Goal: Transaction & Acquisition: Purchase product/service

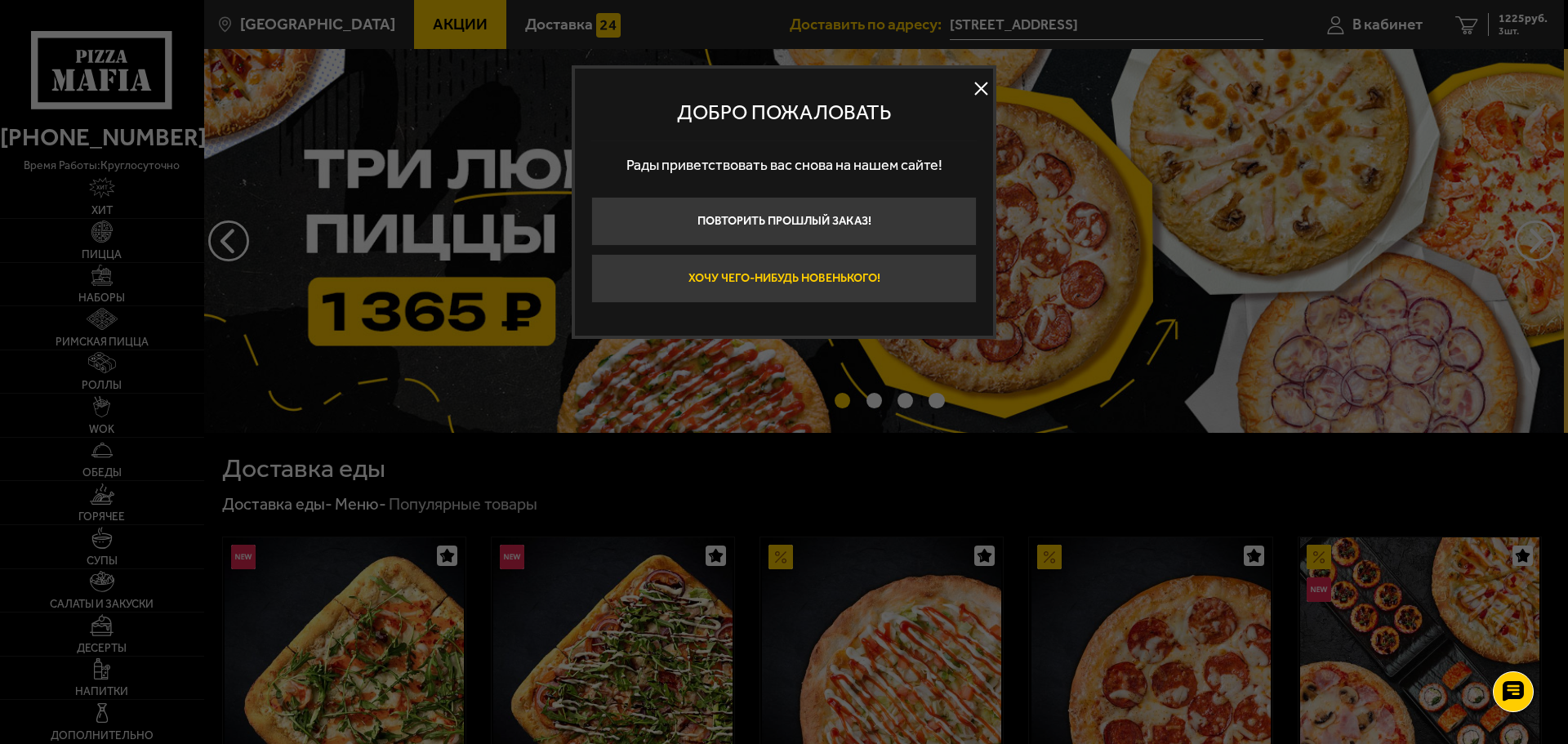
click at [831, 282] on button "Хочу чего-нибудь новенького!" at bounding box center [784, 278] width 386 height 49
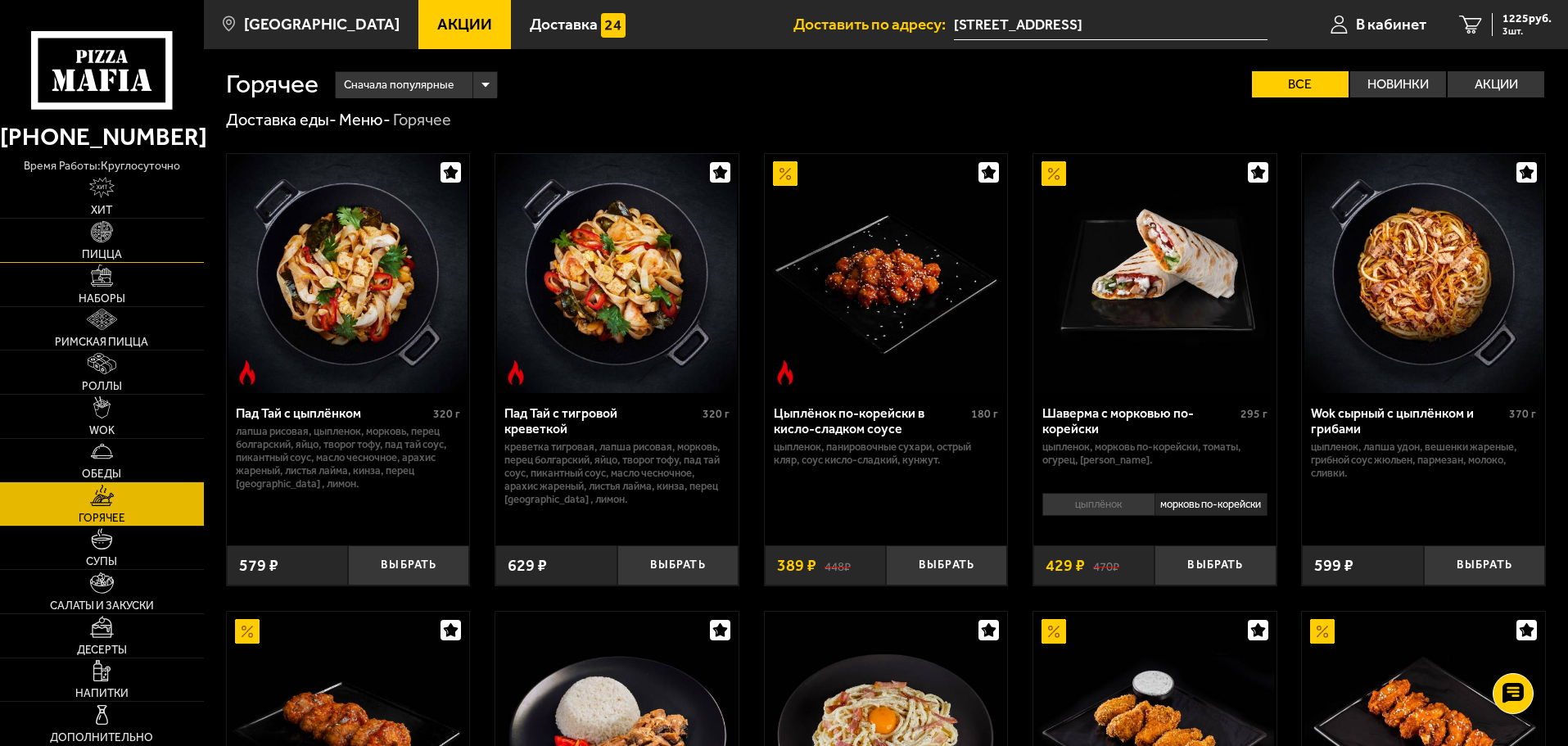
click at [136, 228] on link "Пицца" at bounding box center [102, 240] width 203 height 43
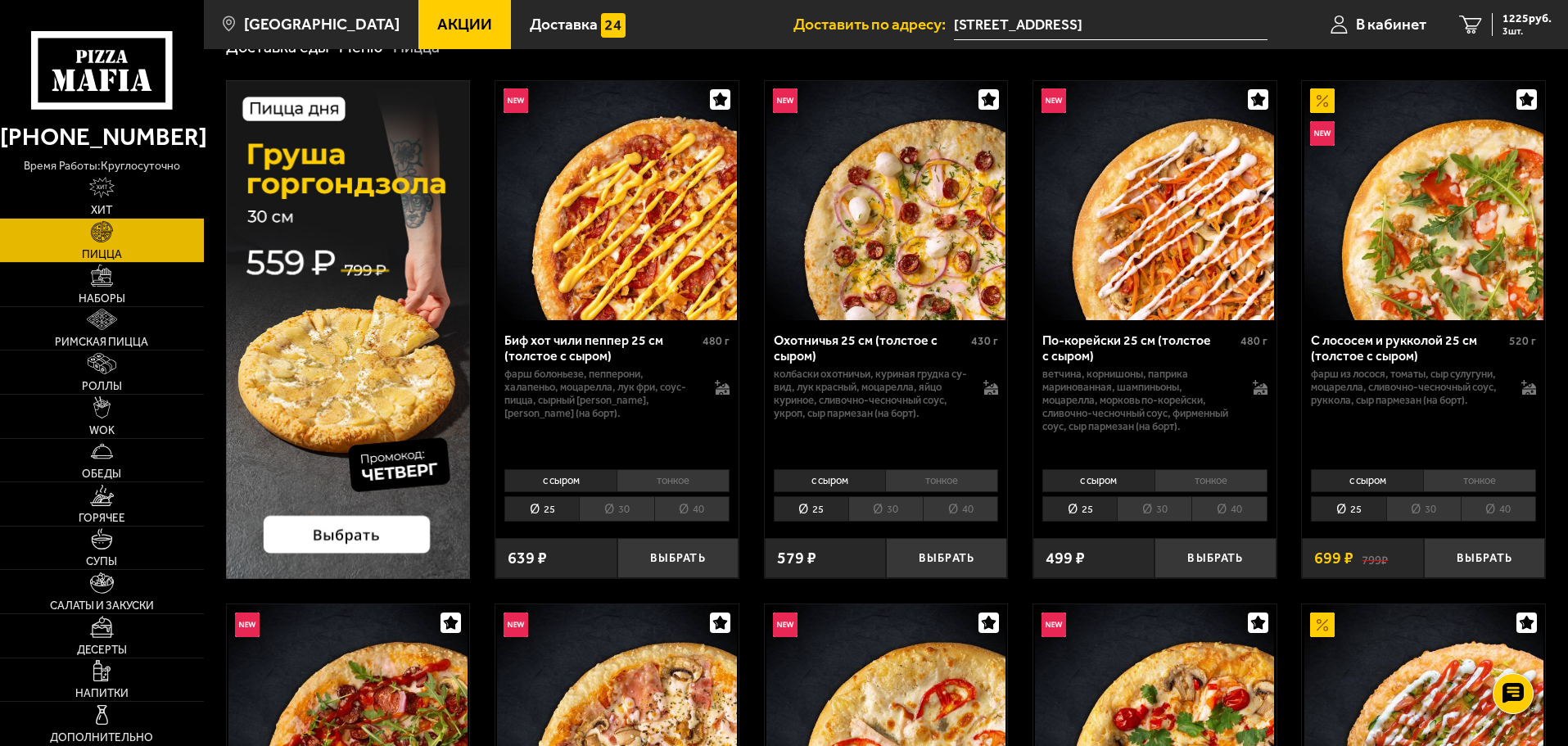
scroll to position [164, 0]
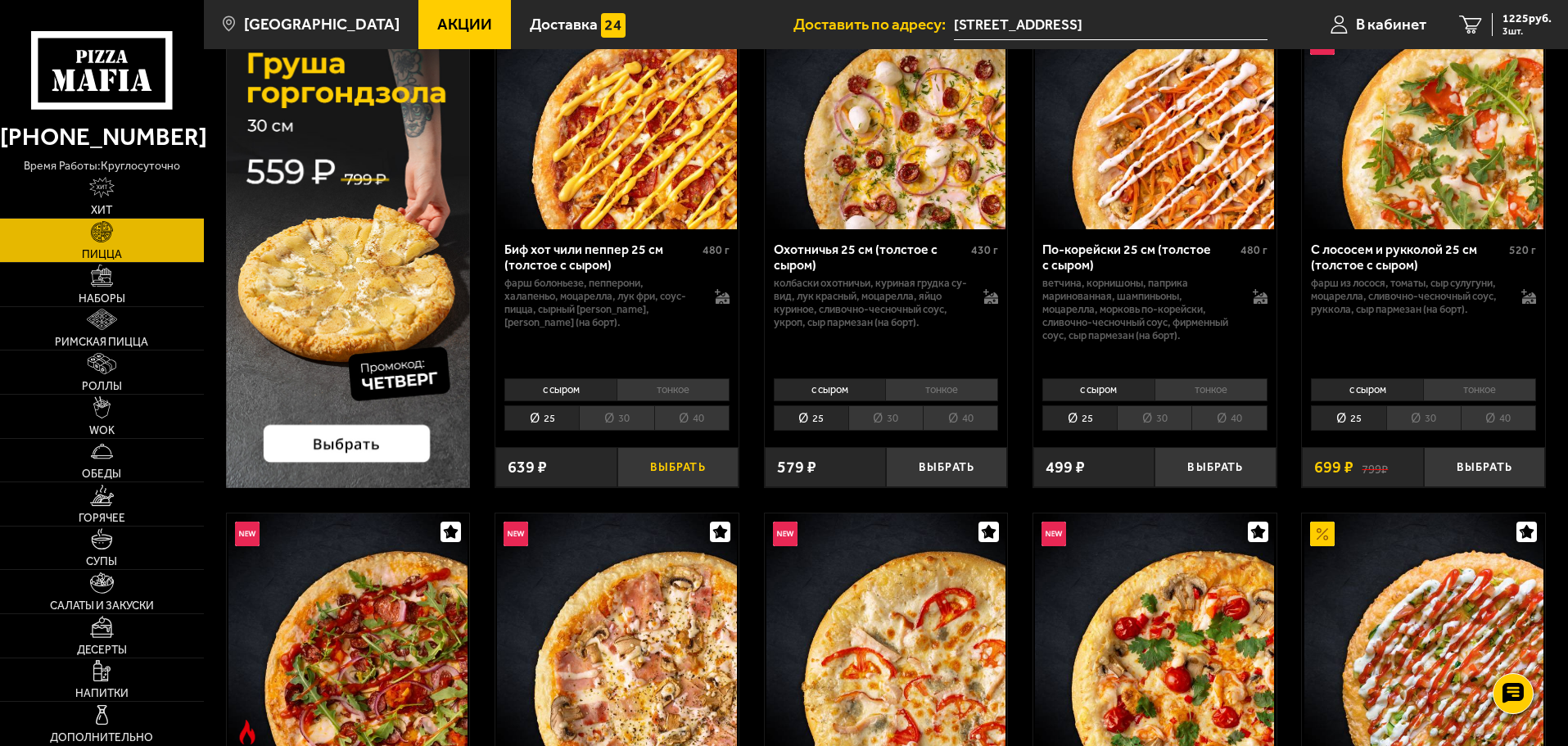
click at [682, 466] on button "Выбрать" at bounding box center [677, 468] width 121 height 40
click at [1444, 455] on button "Выбрать" at bounding box center [1485, 468] width 121 height 40
click at [1197, 459] on button "Выбрать" at bounding box center [1215, 468] width 121 height 40
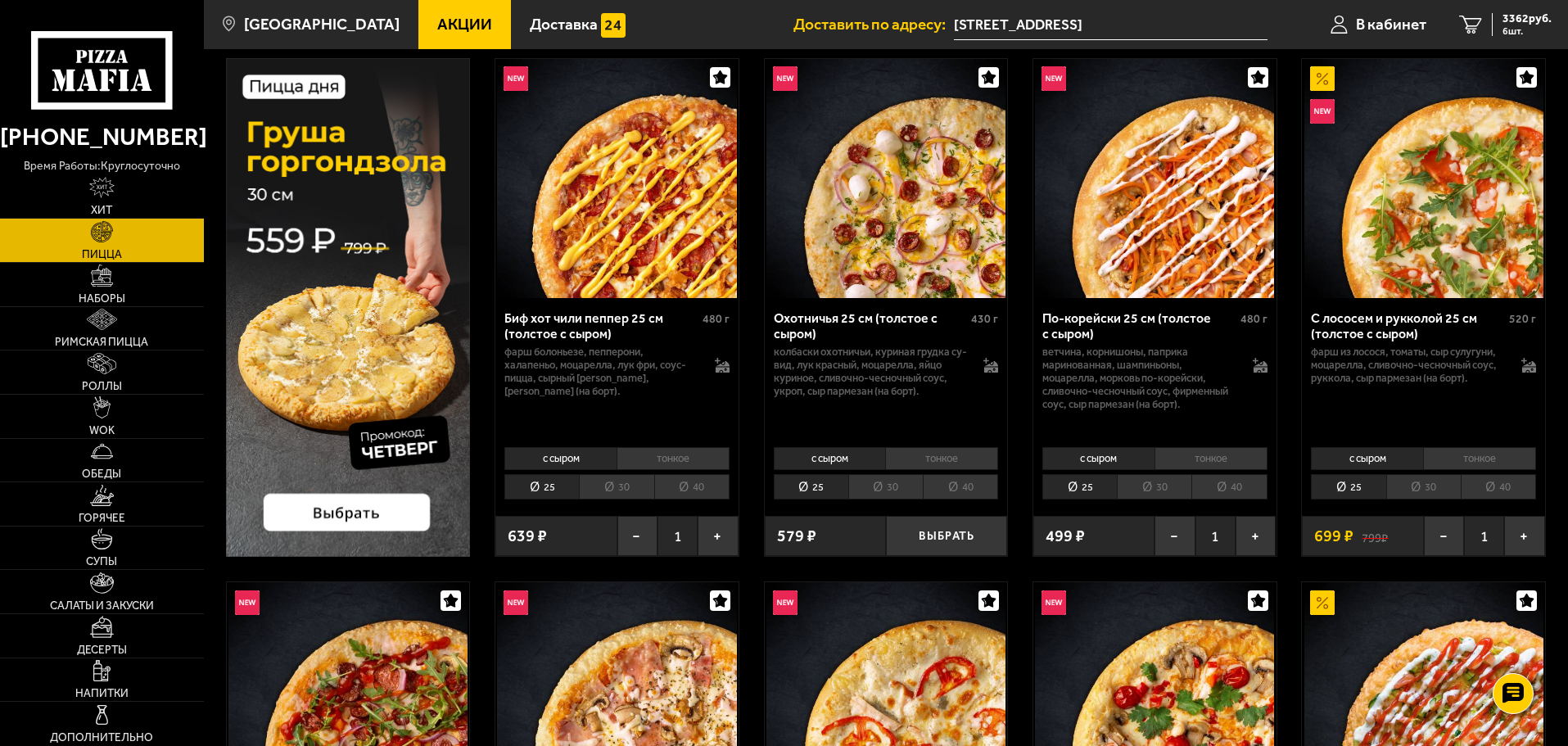
scroll to position [0, 0]
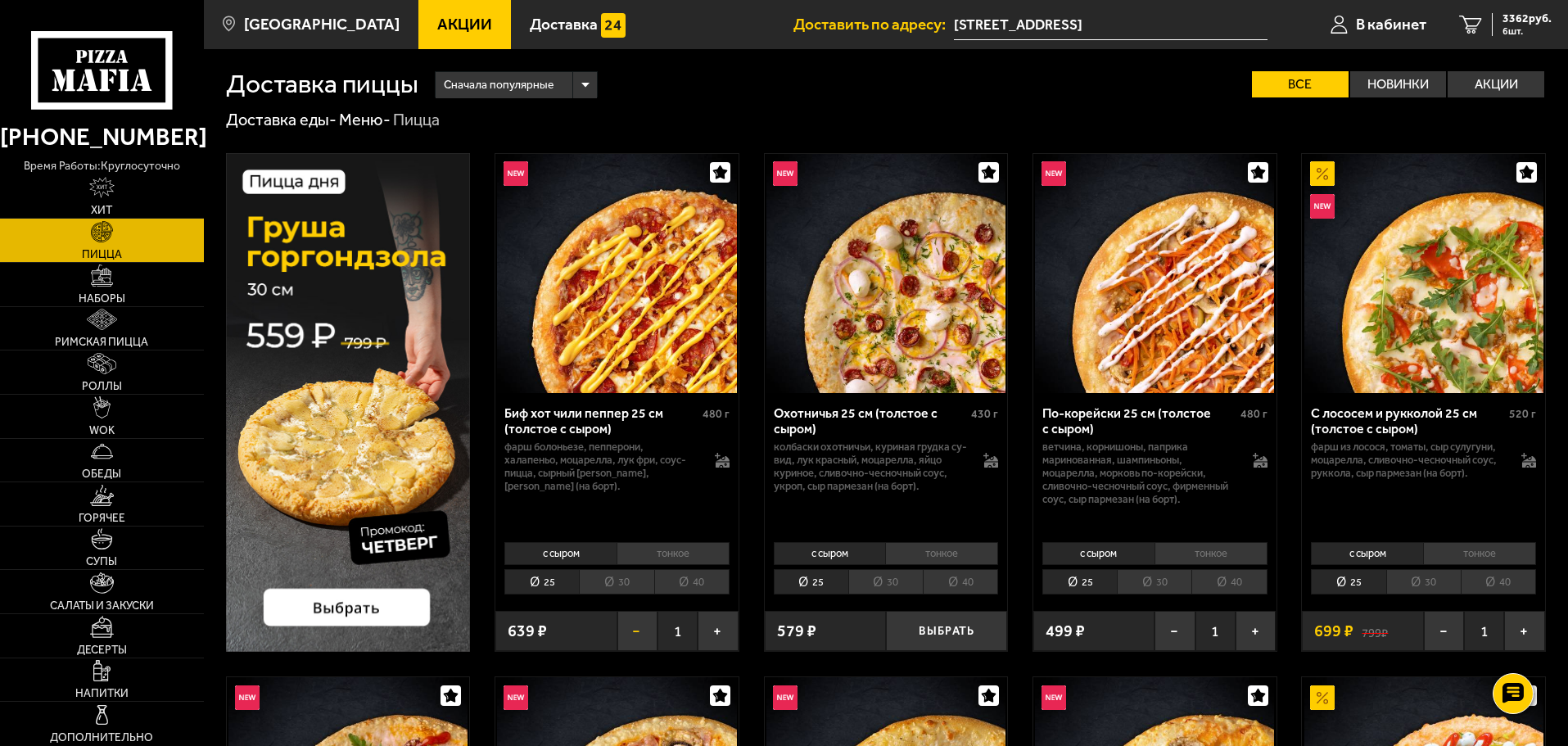
click at [627, 635] on button "−" at bounding box center [637, 632] width 40 height 40
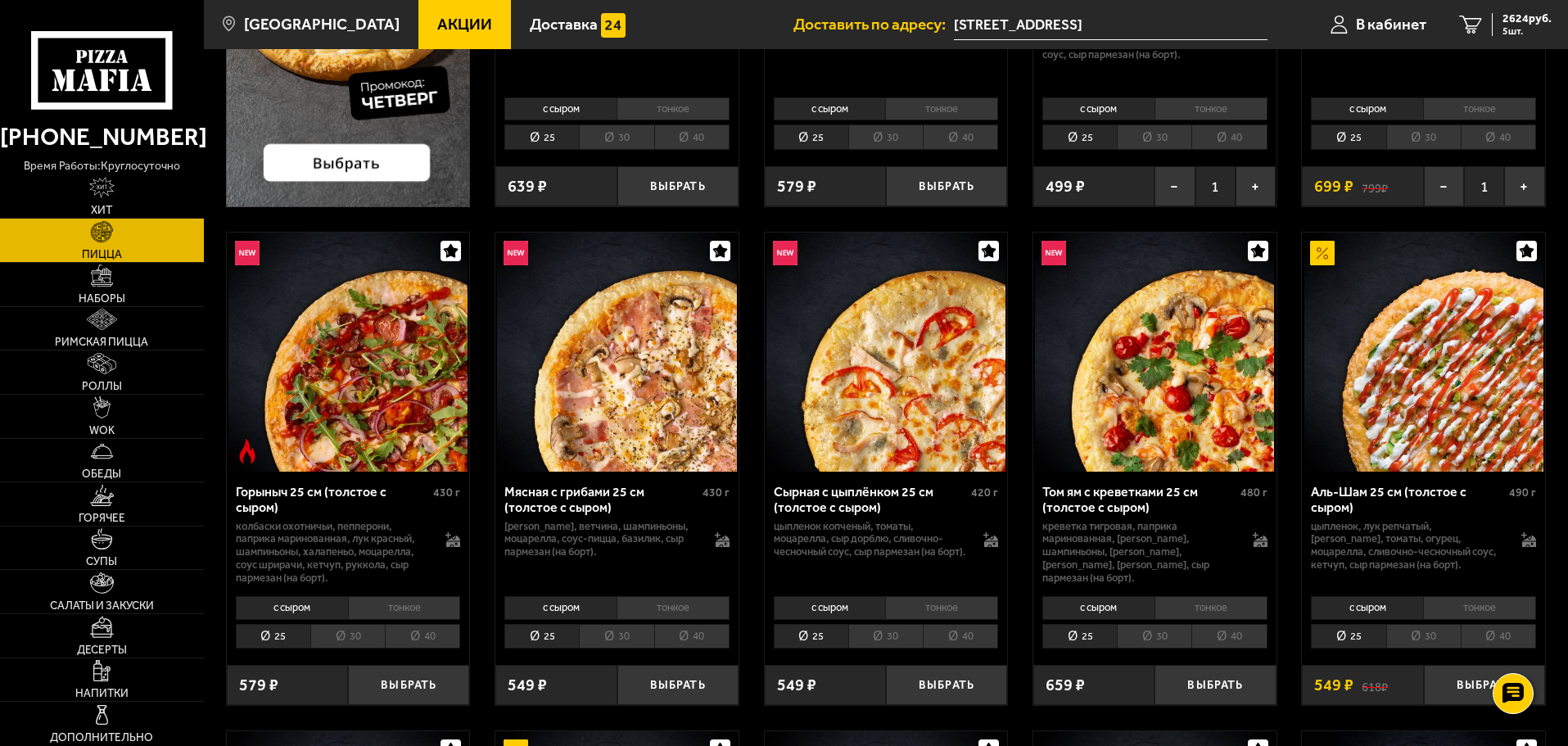
scroll to position [492, 0]
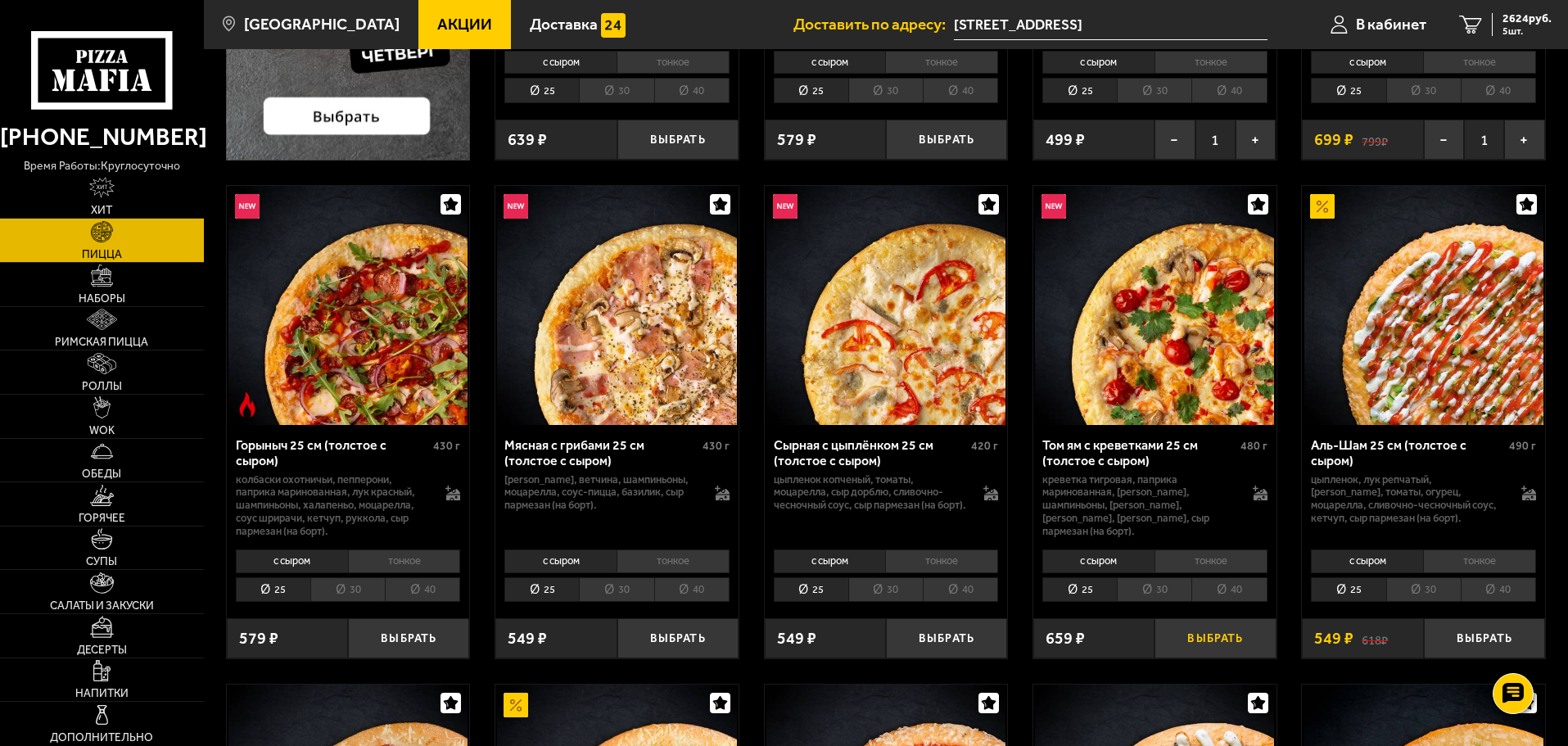
click at [1181, 641] on button "Выбрать" at bounding box center [1215, 638] width 121 height 40
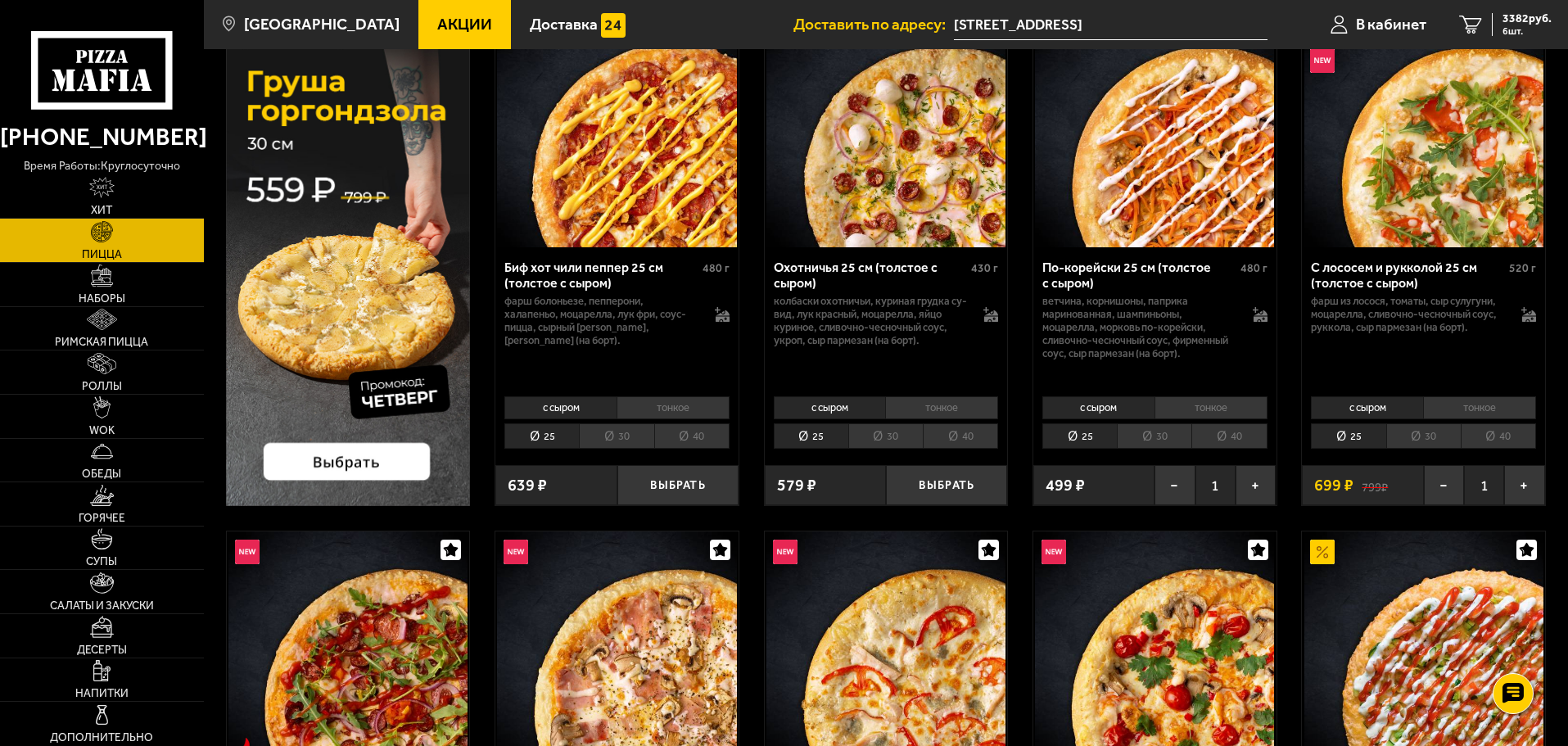
scroll to position [82, 0]
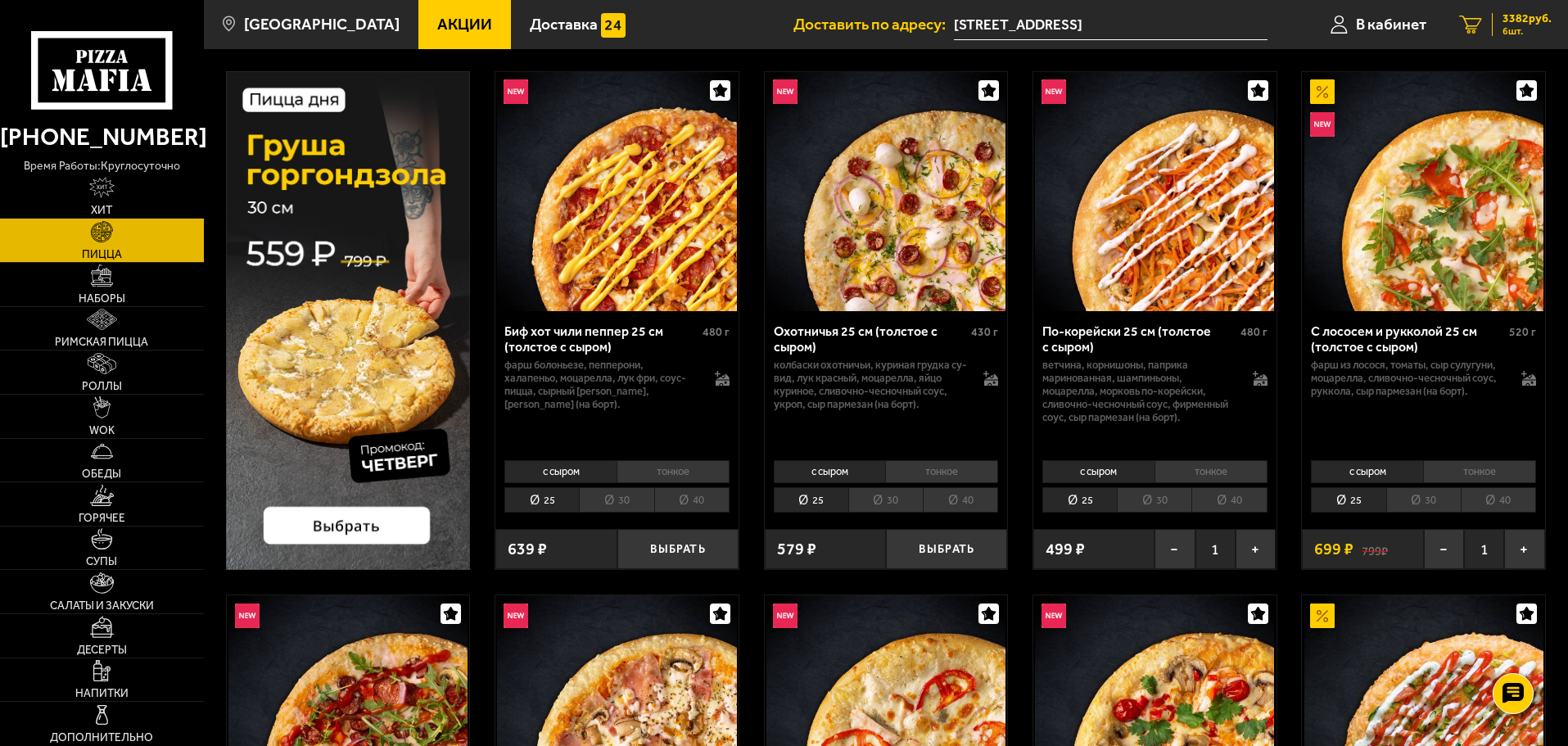
click at [1500, 17] on div "3382 руб. 6 шт." at bounding box center [1522, 25] width 59 height 23
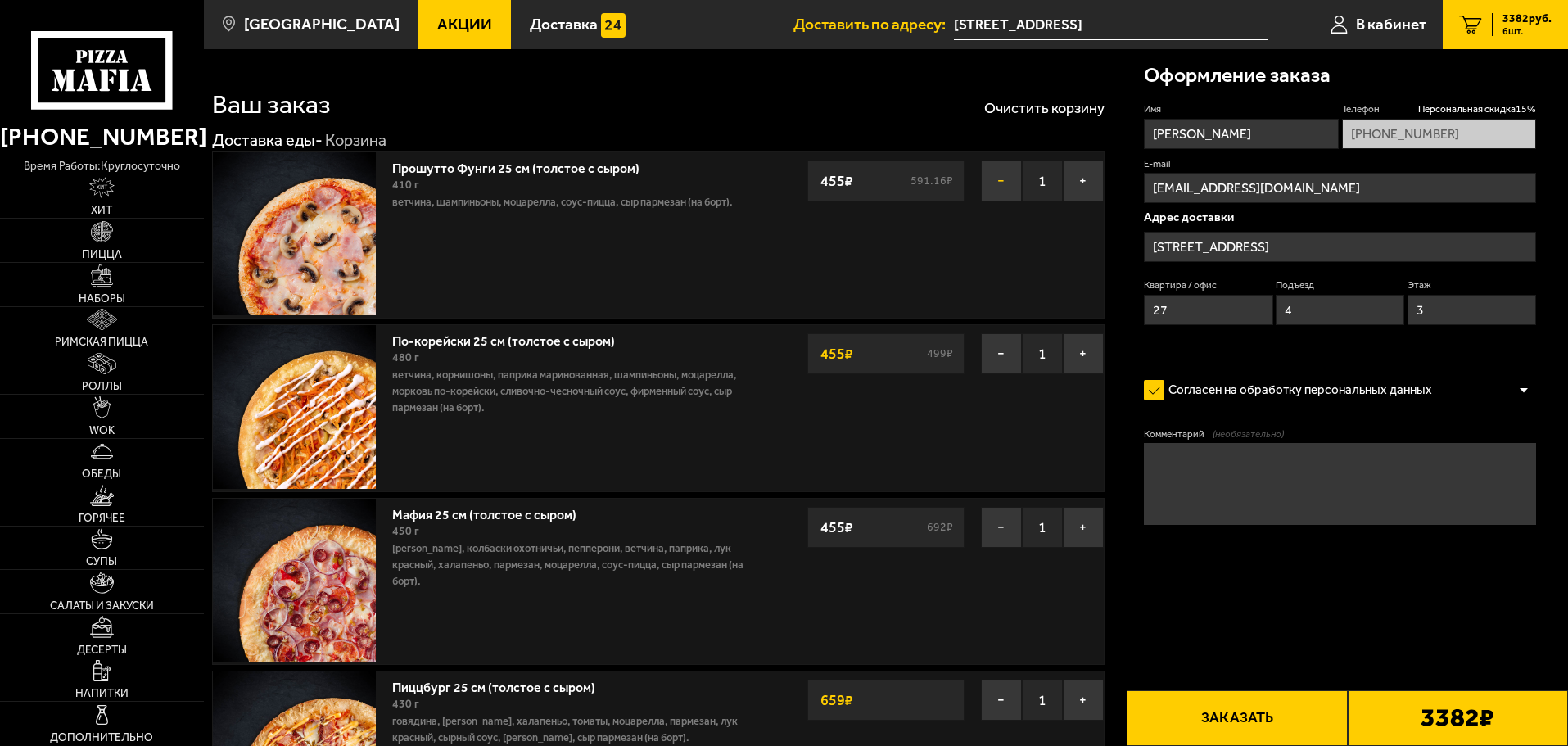
click at [998, 186] on button "−" at bounding box center [1001, 180] width 41 height 41
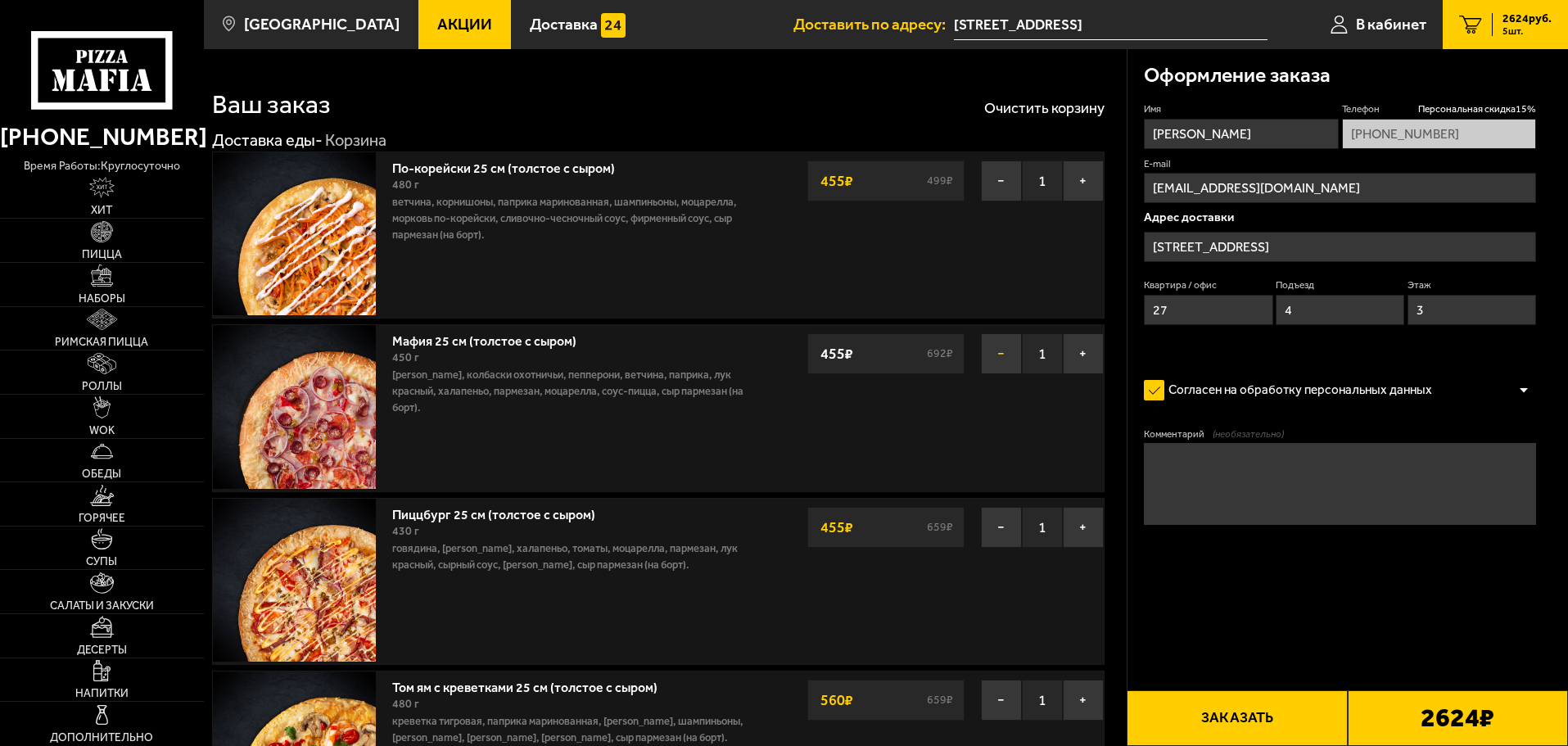
drag, startPoint x: 985, startPoint y: 359, endPoint x: 974, endPoint y: 349, distance: 14.9
click at [981, 354] on button "−" at bounding box center [1001, 353] width 41 height 41
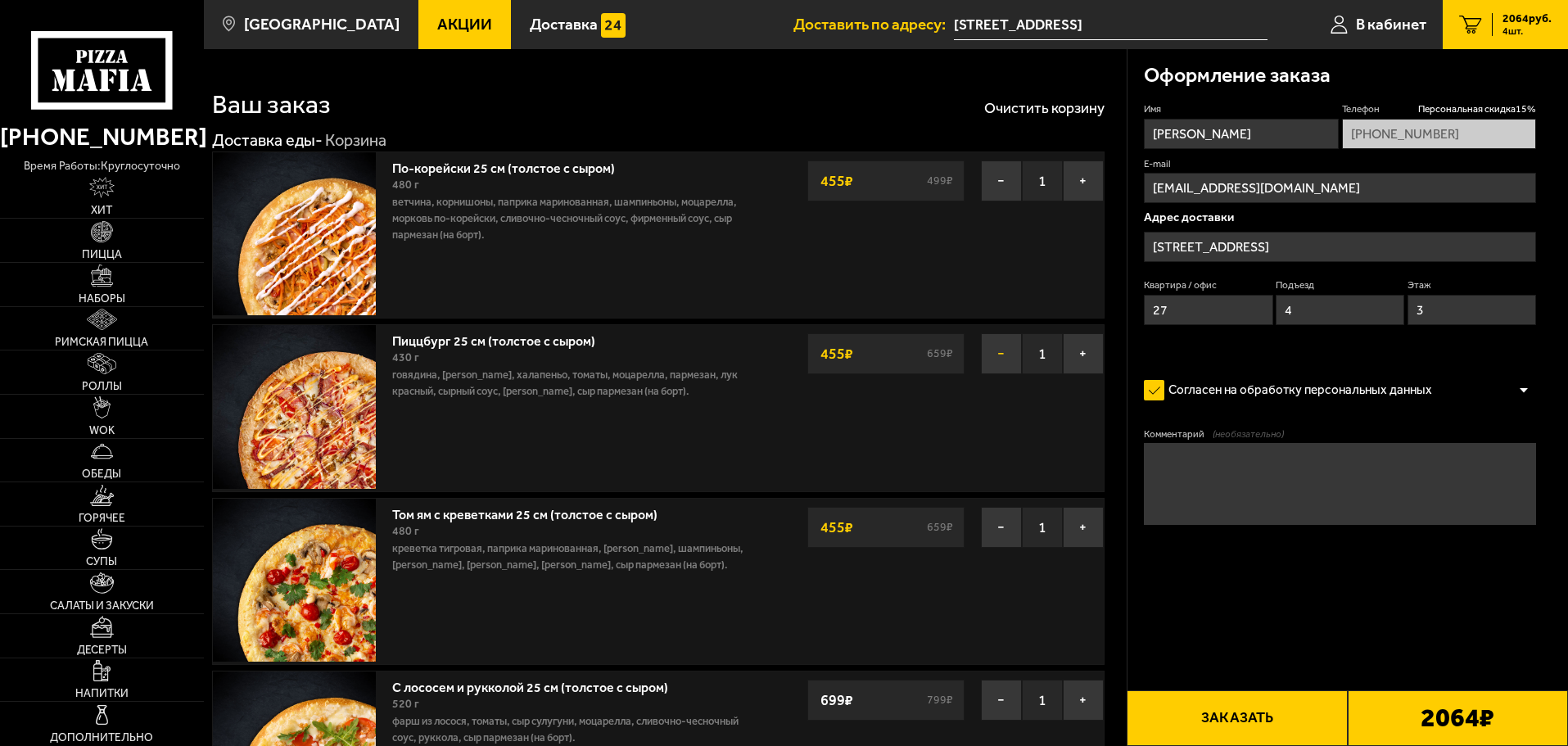
click at [991, 351] on button "−" at bounding box center [1001, 353] width 41 height 41
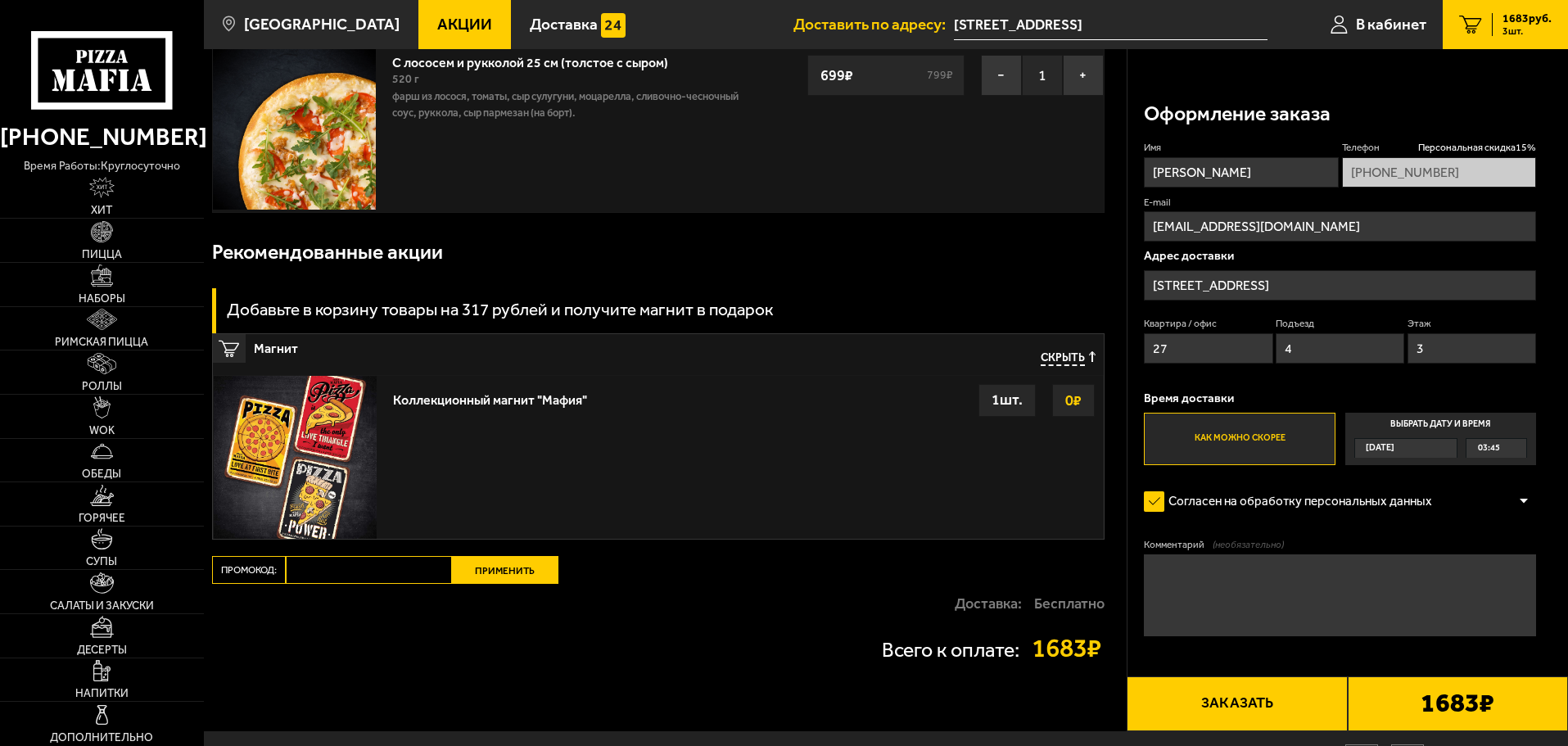
scroll to position [544, 0]
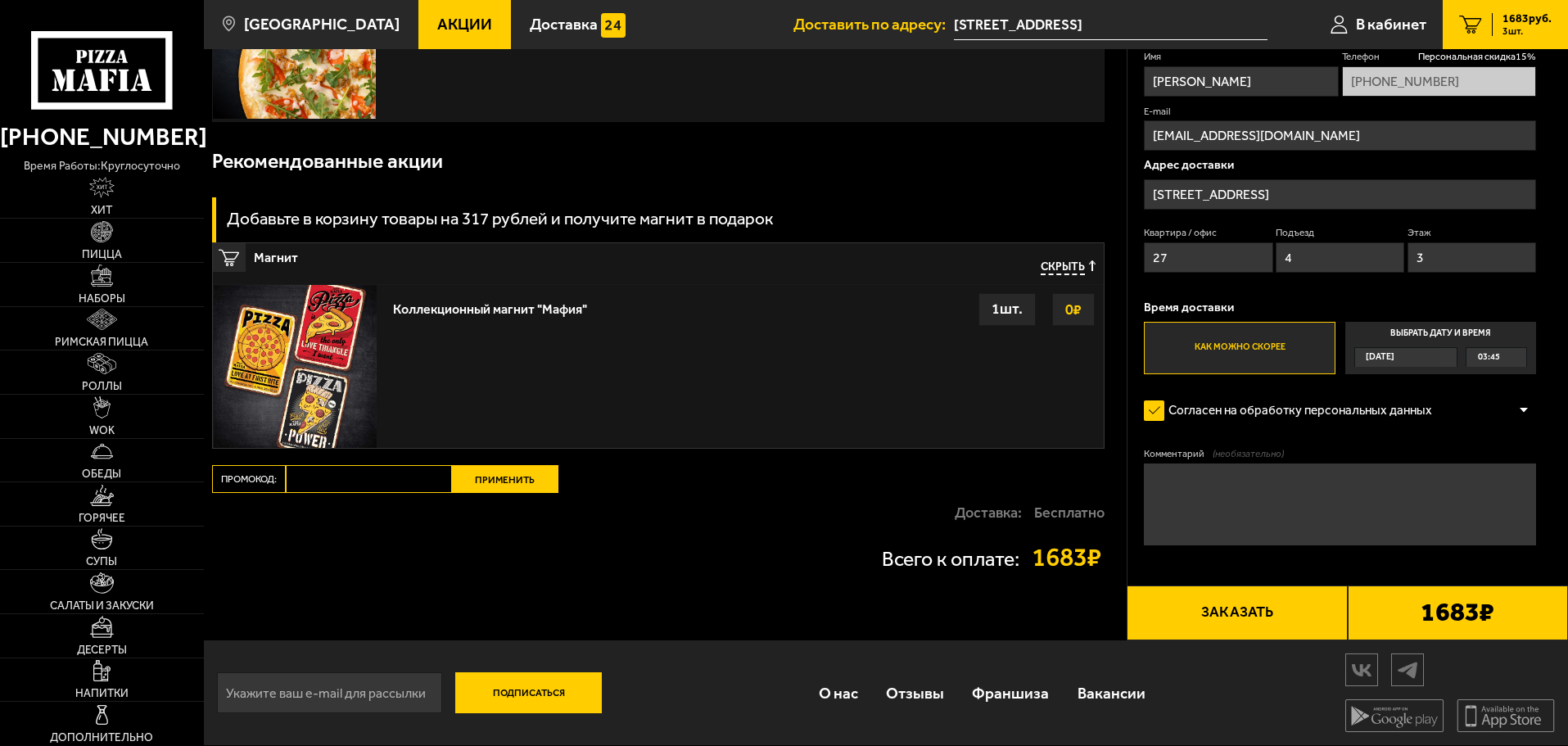
click at [1191, 487] on textarea "Комментарий (необязательно)" at bounding box center [1340, 504] width 392 height 82
click at [1191, 479] on textarea "Комментарий (необязательно)" at bounding box center [1340, 504] width 392 height 82
drag, startPoint x: 1191, startPoint y: 479, endPoint x: 1176, endPoint y: 459, distance: 25.0
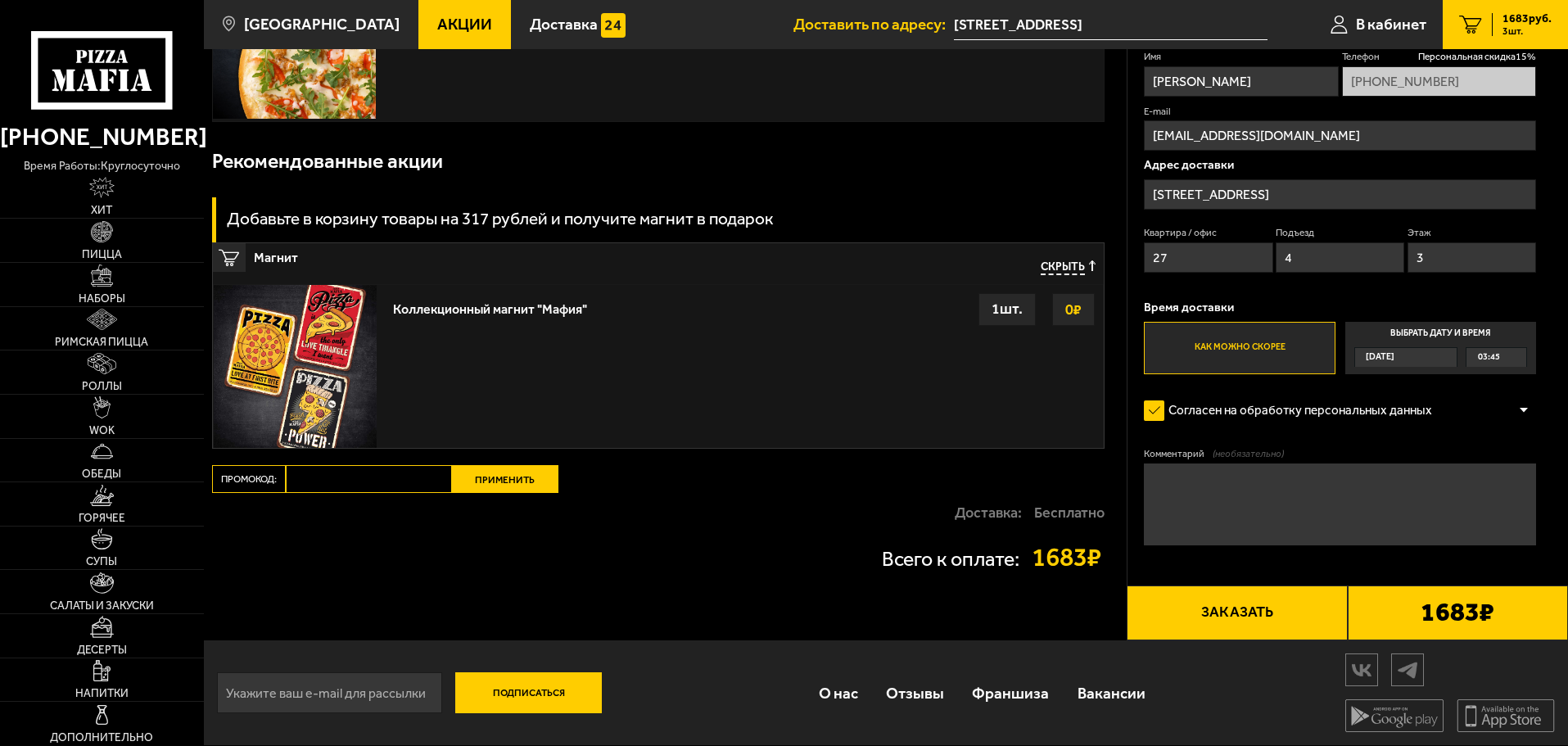
click at [1176, 459] on label "Комментарий (необязательно)" at bounding box center [1340, 454] width 392 height 14
click at [1176, 464] on textarea "Комментарий (необязательно)" at bounding box center [1340, 504] width 392 height 82
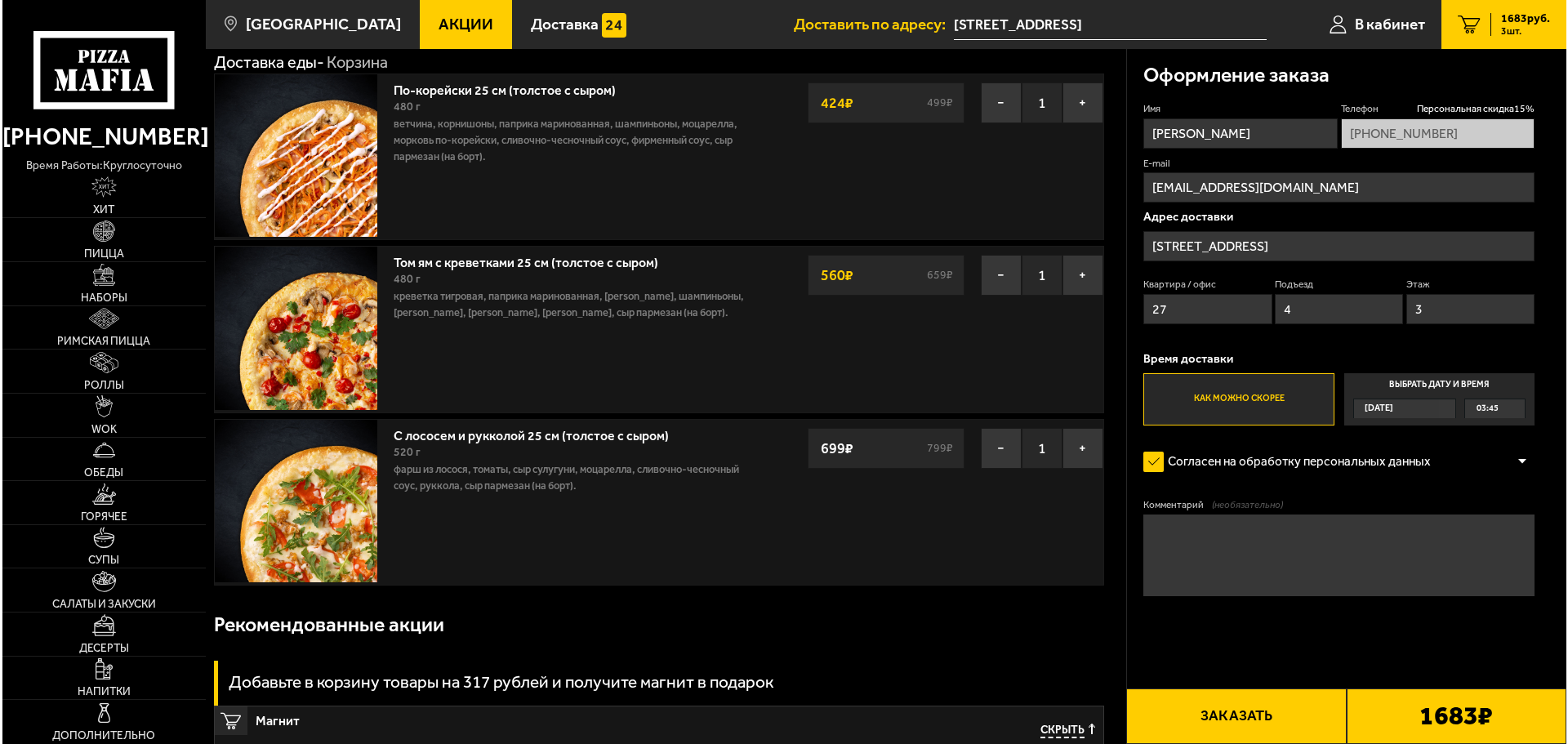
scroll to position [81, 0]
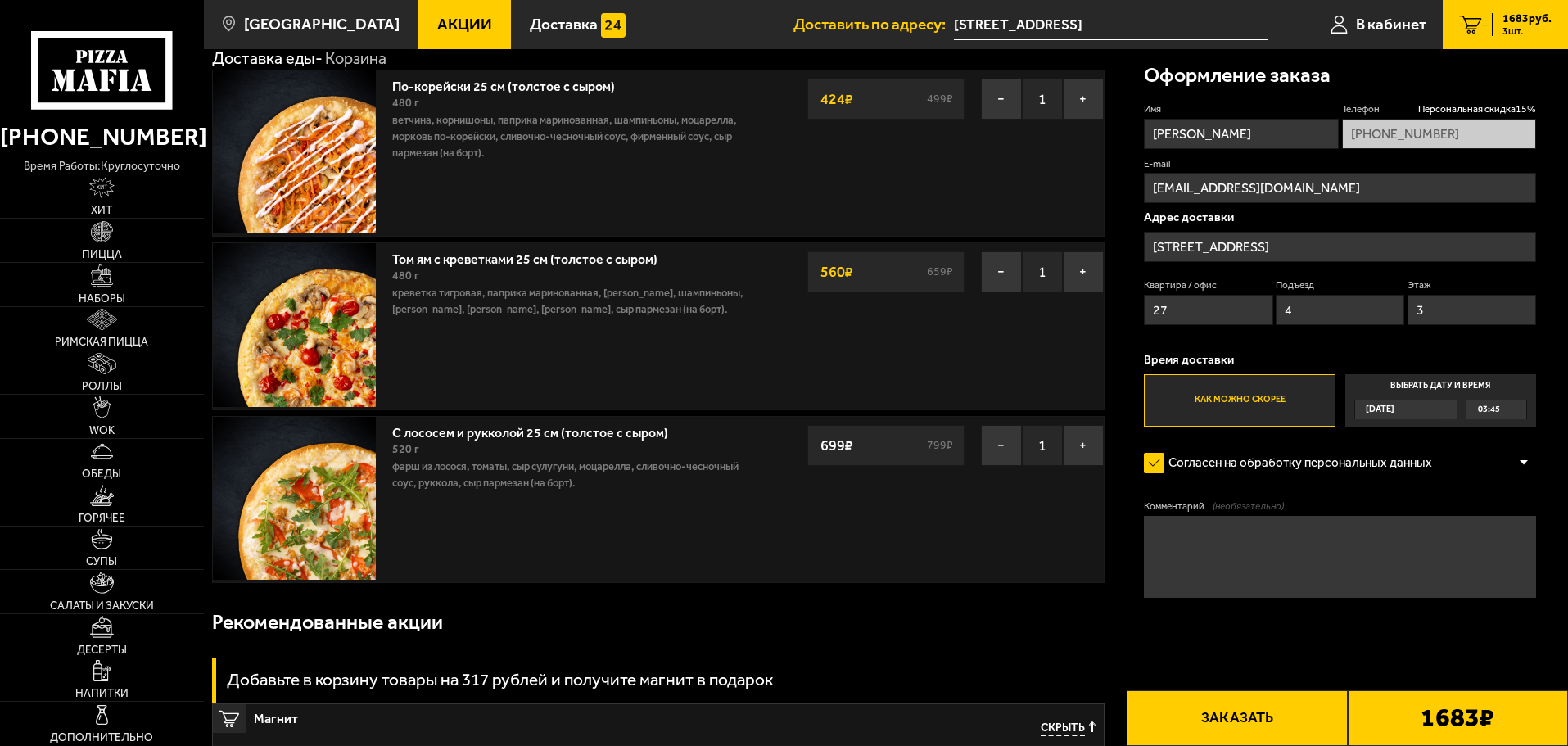
click at [1259, 719] on button "Заказать" at bounding box center [1237, 718] width 221 height 56
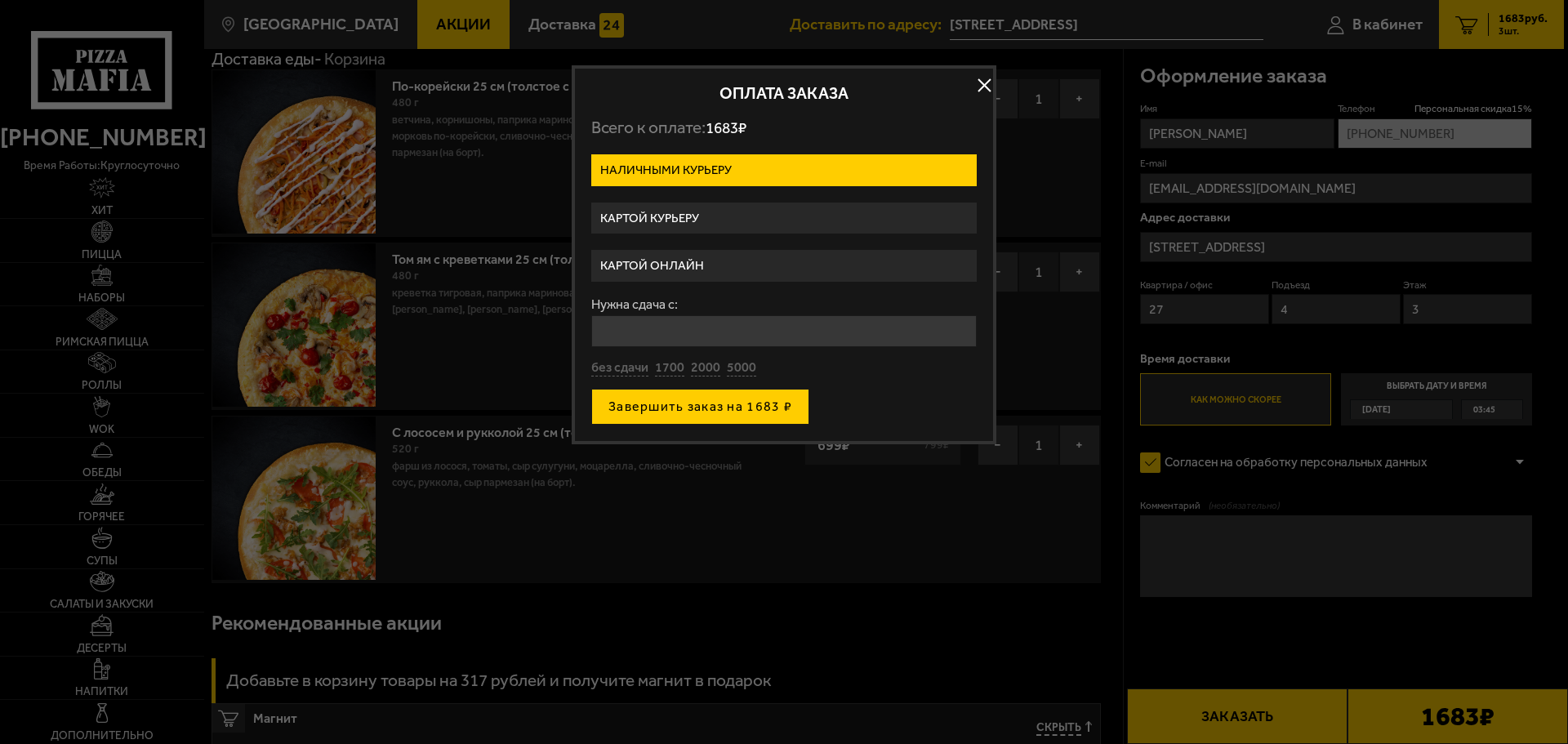
click at [699, 418] on button "Завершить заказ на 1683 ₽" at bounding box center [701, 407] width 218 height 36
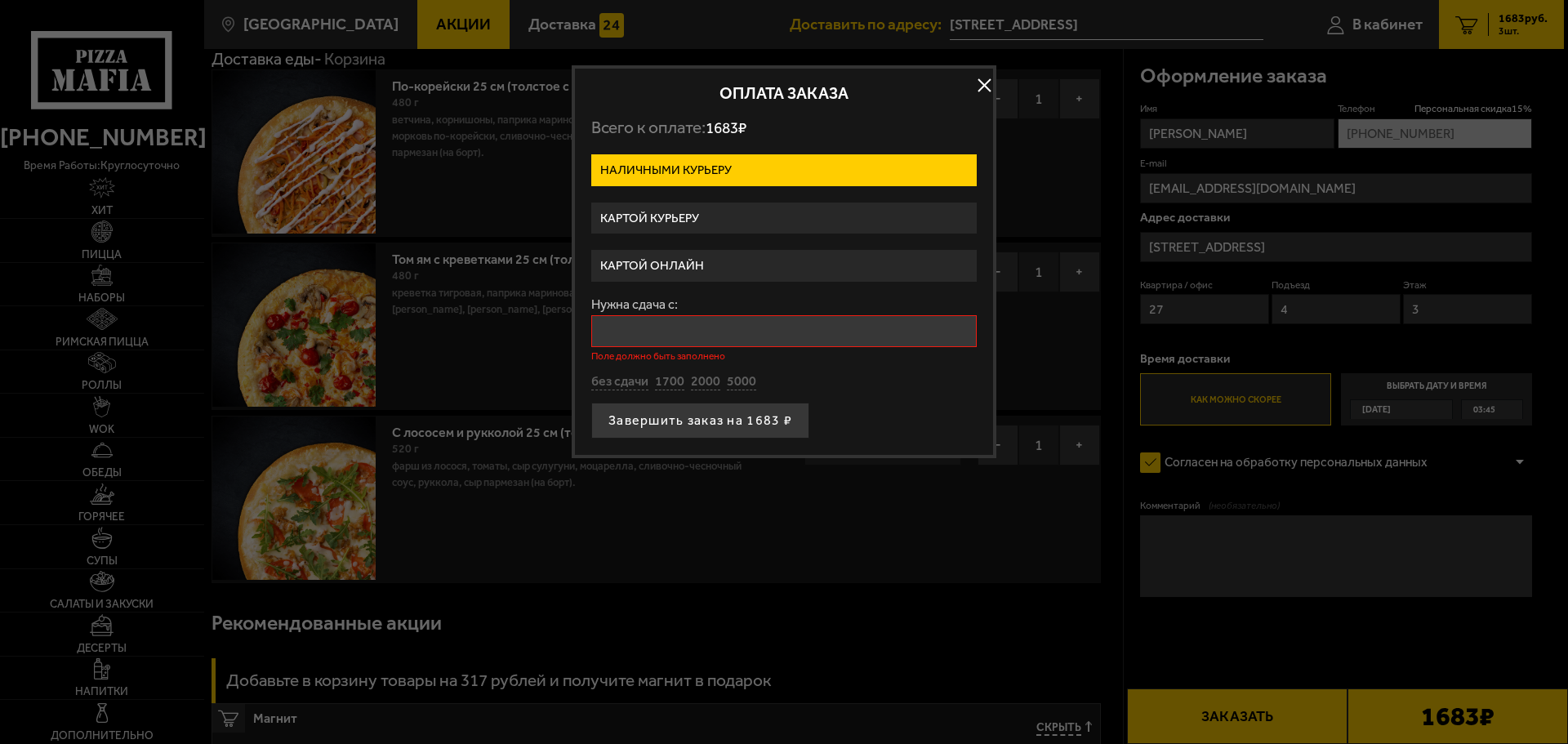
click at [679, 326] on input "Нужна сдача с:" at bounding box center [784, 330] width 386 height 32
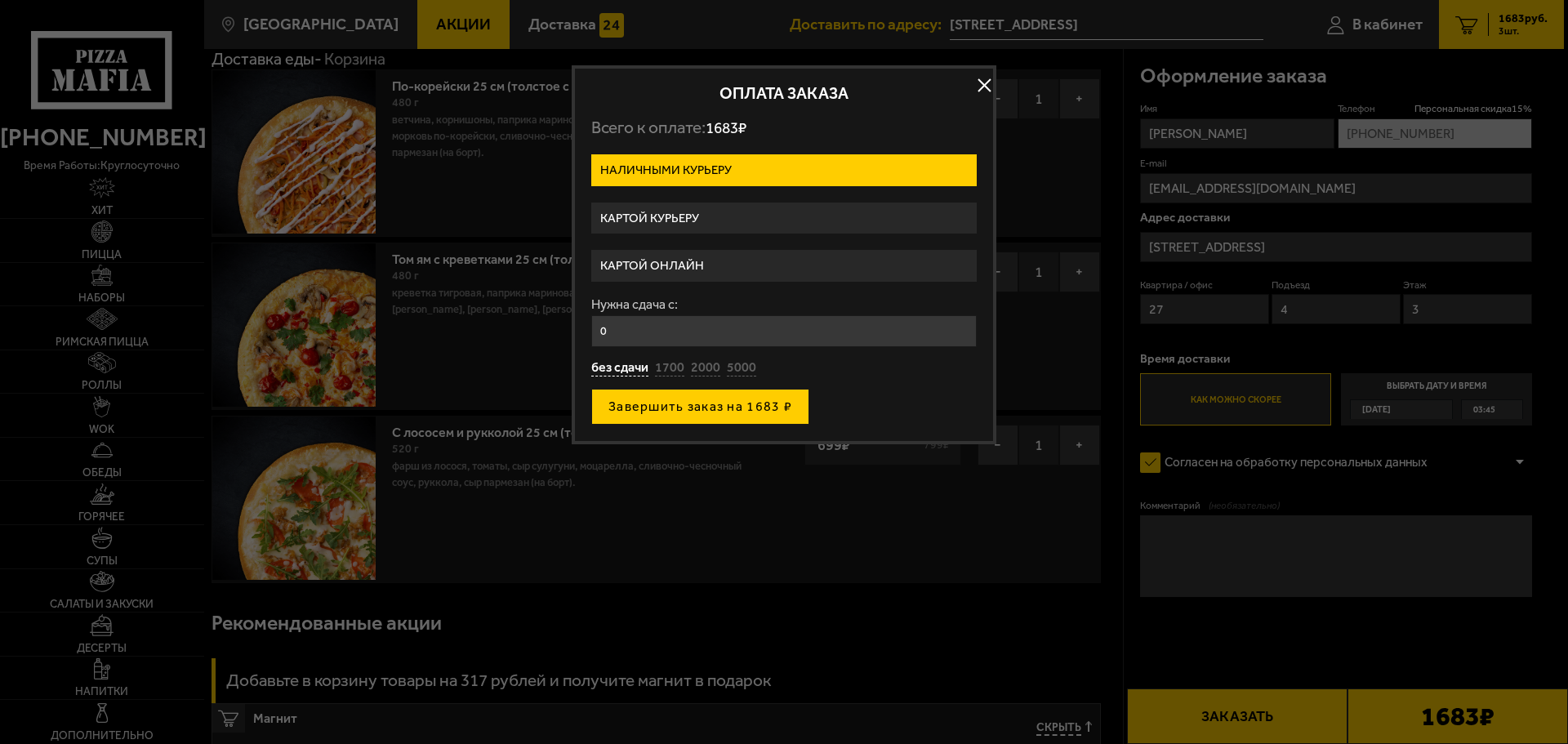
type input "0"
click at [686, 410] on button "Завершить заказ на 1683 ₽" at bounding box center [701, 407] width 218 height 36
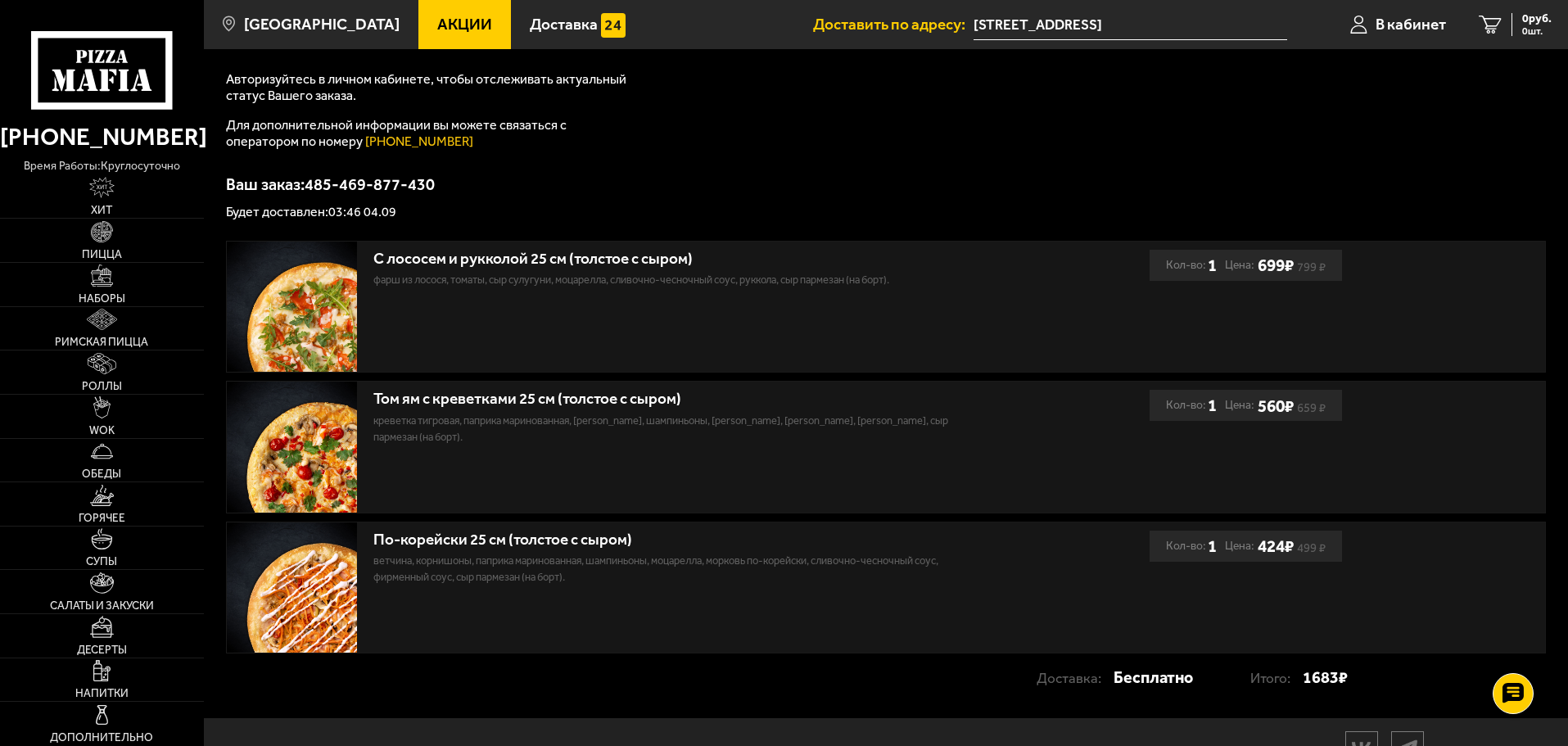
scroll to position [282, 0]
